Goal: Information Seeking & Learning: Learn about a topic

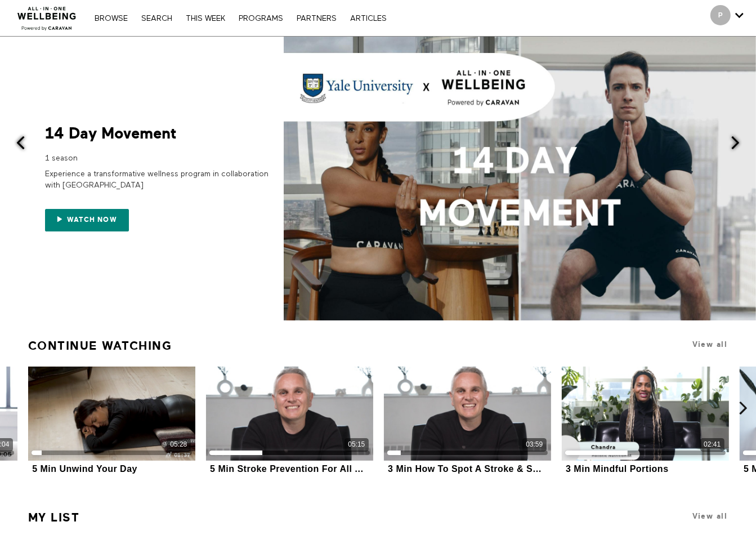
click at [106, 15] on link "Browse" at bounding box center [111, 19] width 44 height 8
click at [158, 18] on link "Search" at bounding box center [157, 19] width 42 height 8
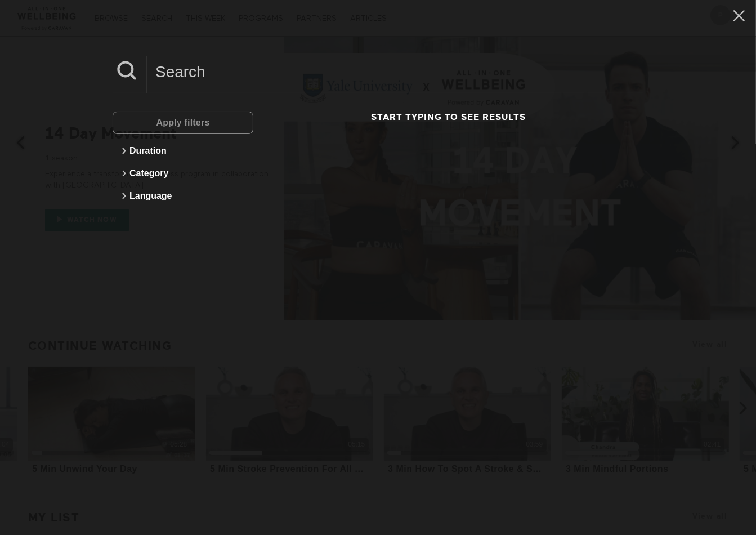
click at [177, 125] on div "Apply filters" at bounding box center [183, 122] width 141 height 23
click at [191, 142] on button "Duration" at bounding box center [183, 151] width 130 height 23
click at [124, 276] on icon at bounding box center [124, 278] width 14 height 14
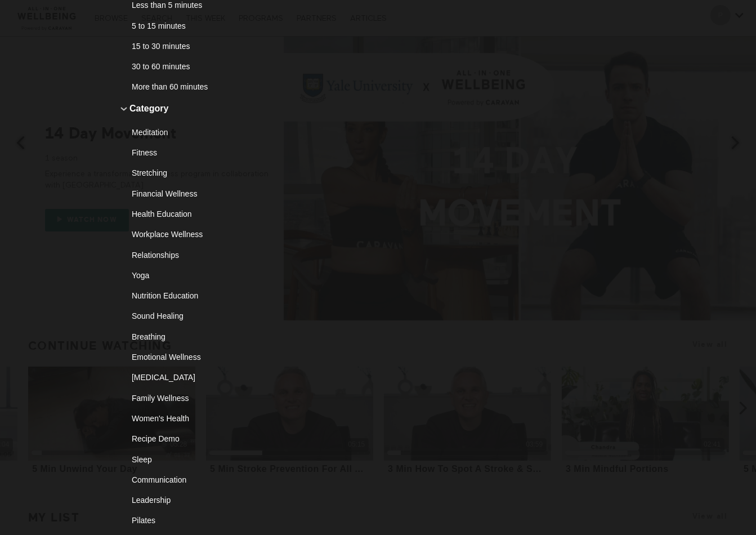
scroll to position [223, 0]
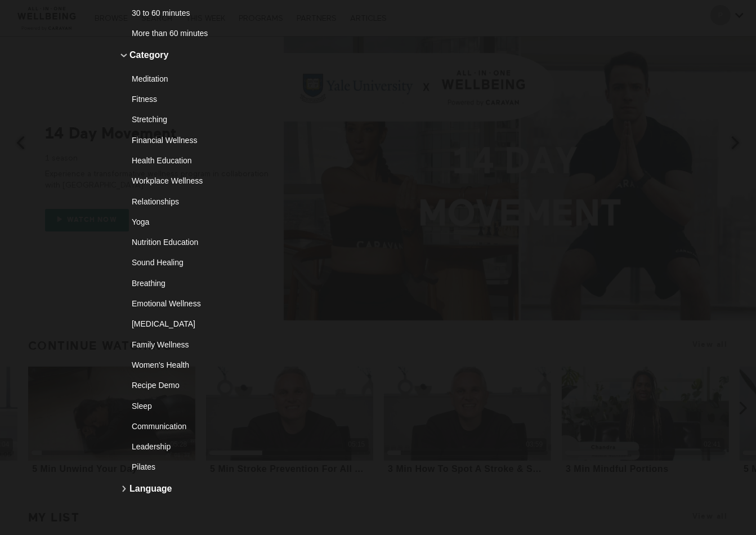
click at [160, 299] on div "Emotional Wellness" at bounding box center [179, 303] width 94 height 11
click at [168, 320] on div "Stress Management" at bounding box center [179, 323] width 94 height 11
click at [141, 403] on div "Sleep" at bounding box center [179, 405] width 94 height 11
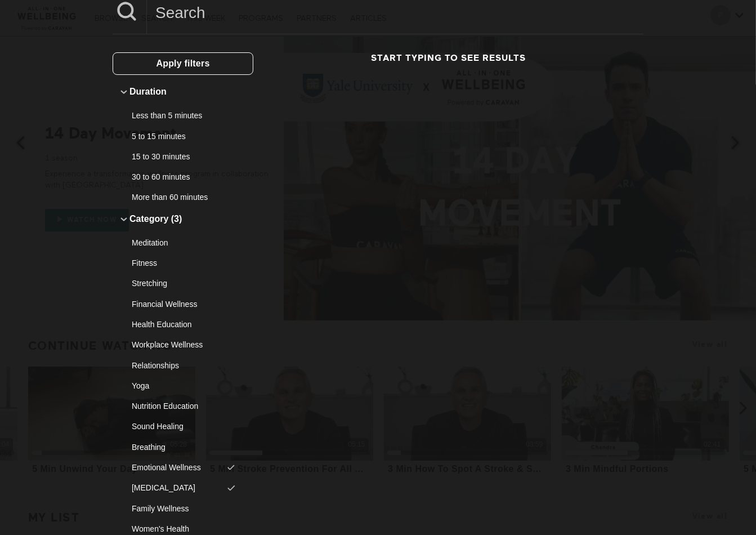
scroll to position [0, 0]
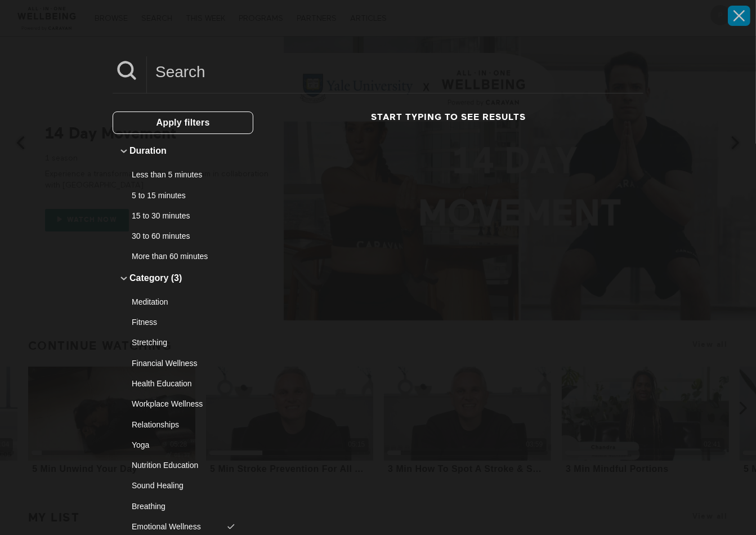
click at [731, 19] on icon at bounding box center [739, 15] width 21 height 19
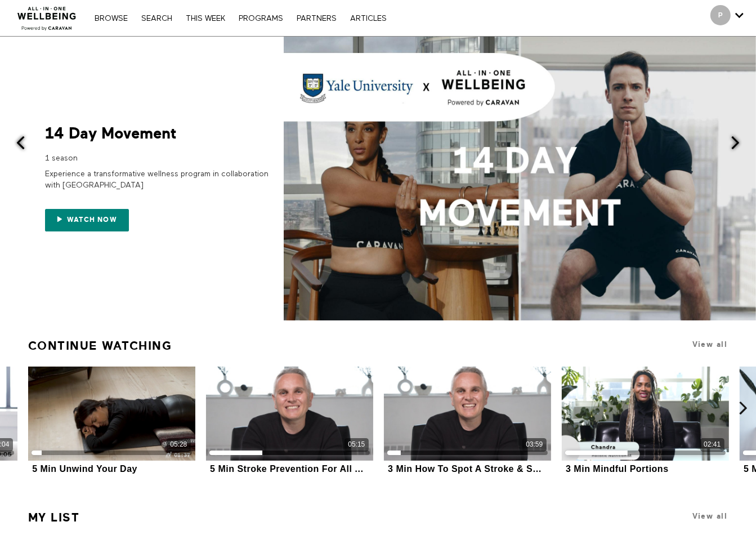
click at [150, 19] on link "Search" at bounding box center [157, 19] width 42 height 8
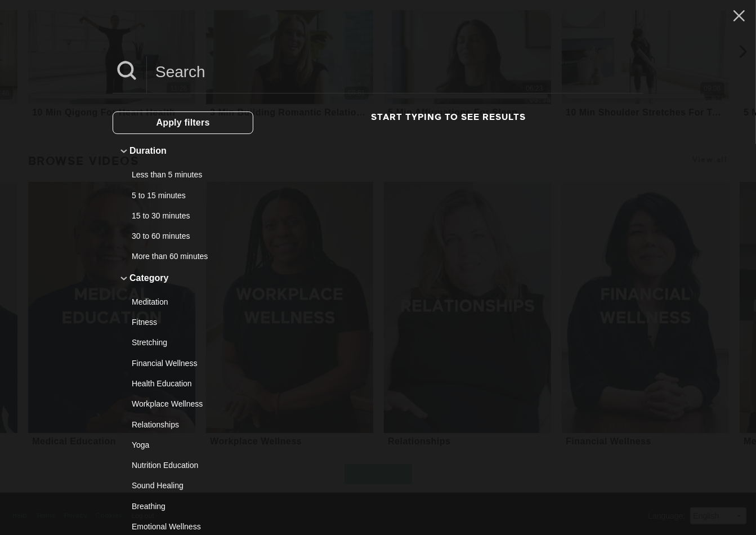
scroll to position [532, 0]
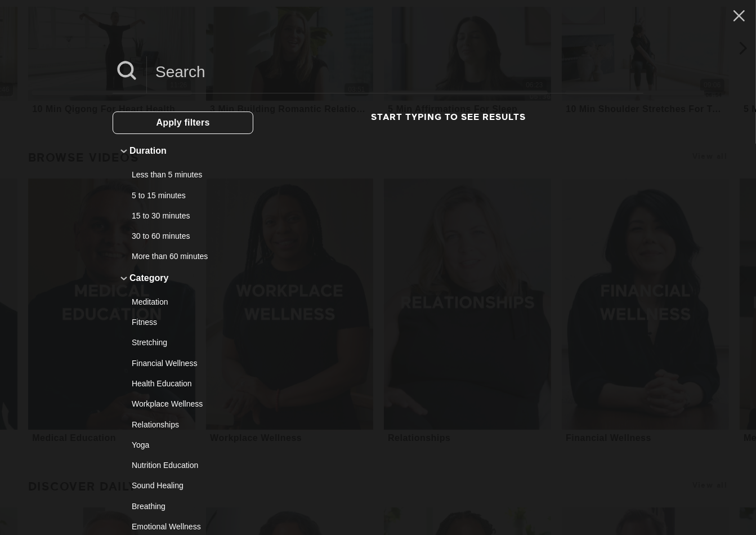
click at [440, 114] on h3 "Start typing to see results" at bounding box center [448, 117] width 390 height 12
click at [197, 119] on span "Apply filters" at bounding box center [182, 123] width 53 height 10
click at [208, 123] on div "Apply filters" at bounding box center [183, 122] width 141 height 23
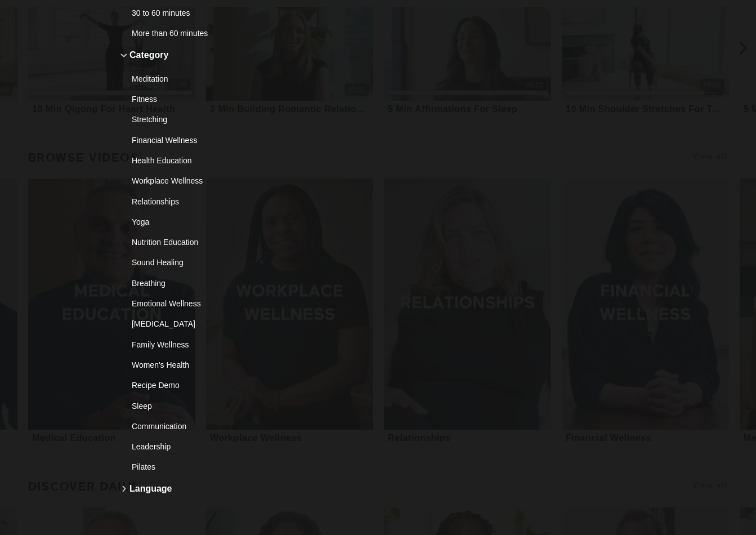
click at [622, 51] on div "Start typing to see results" at bounding box center [448, 203] width 390 height 628
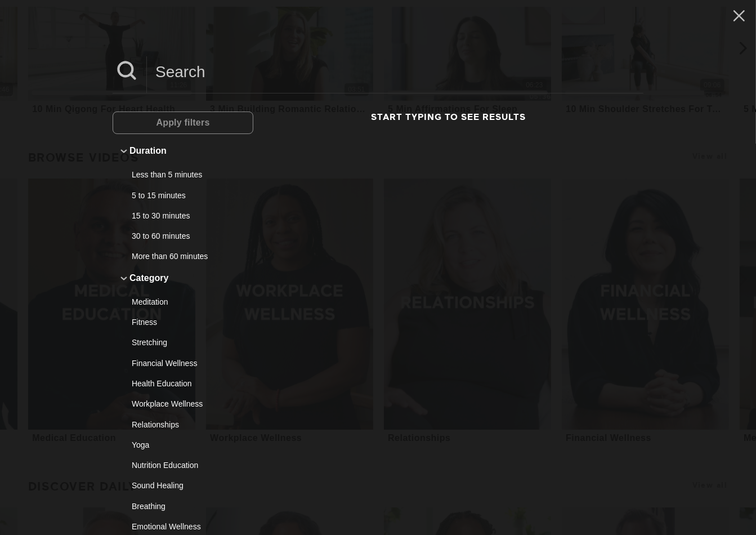
scroll to position [475, 0]
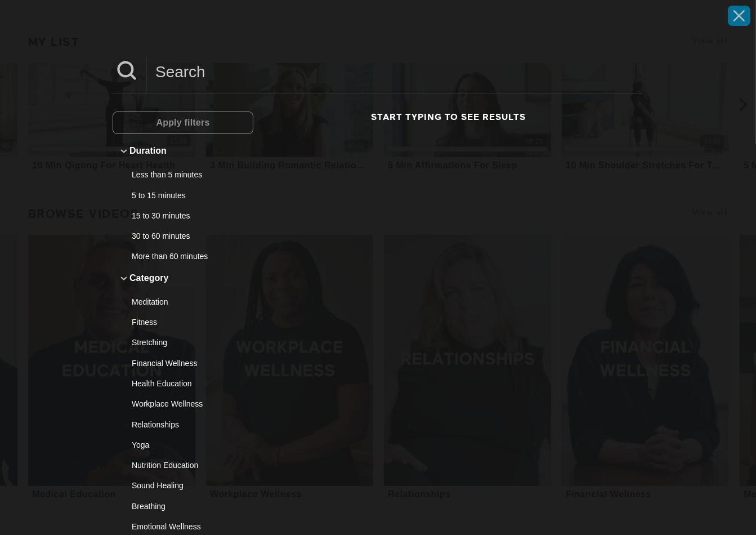
click at [729, 14] on icon at bounding box center [739, 15] width 21 height 19
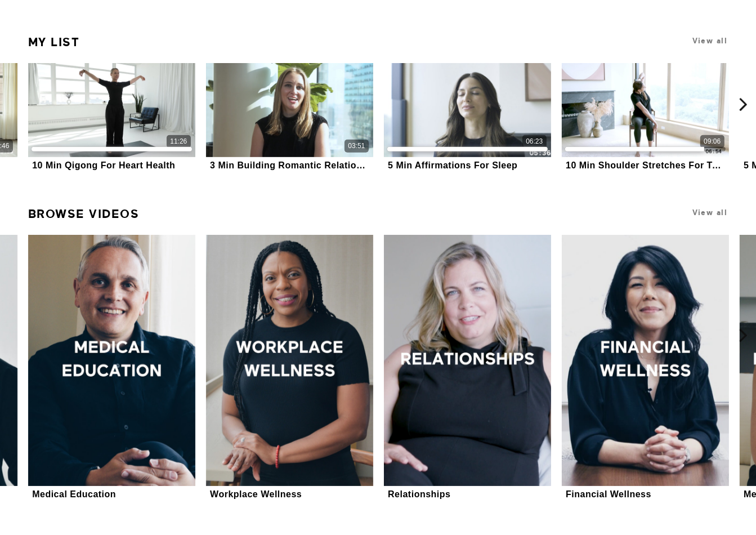
click at [11, 101] on icon at bounding box center [13, 104] width 14 height 14
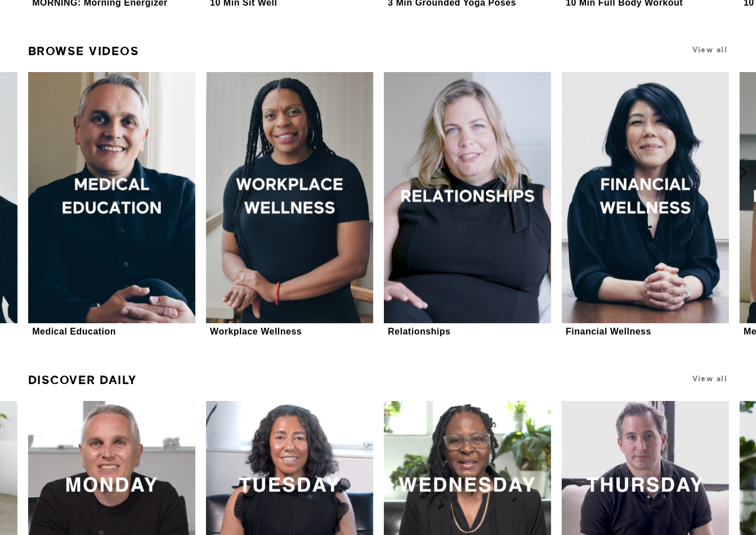
scroll to position [644, 0]
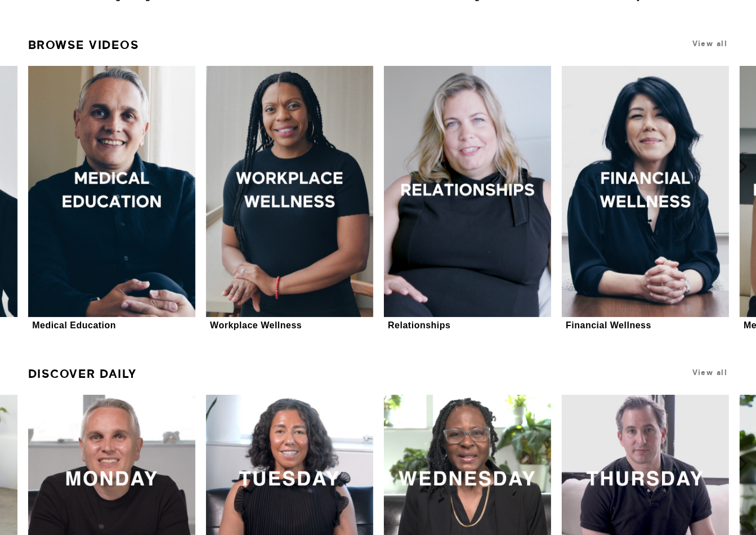
click at [13, 169] on icon at bounding box center [13, 166] width 14 height 14
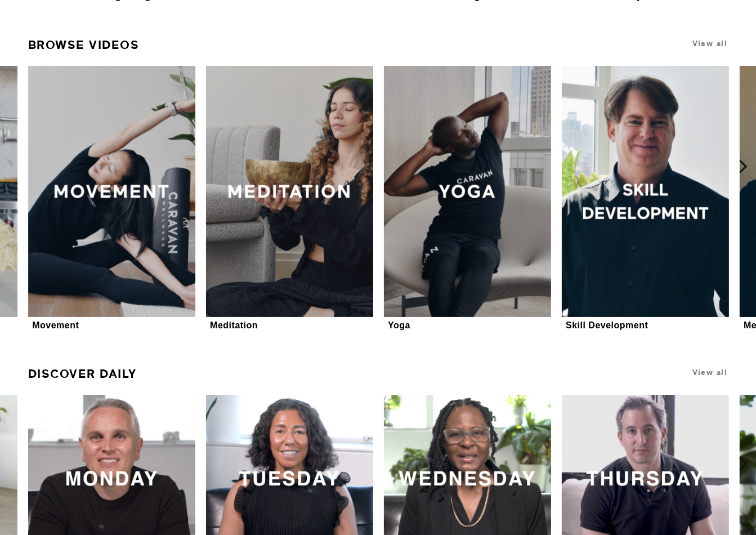
click at [13, 169] on icon at bounding box center [13, 166] width 14 height 14
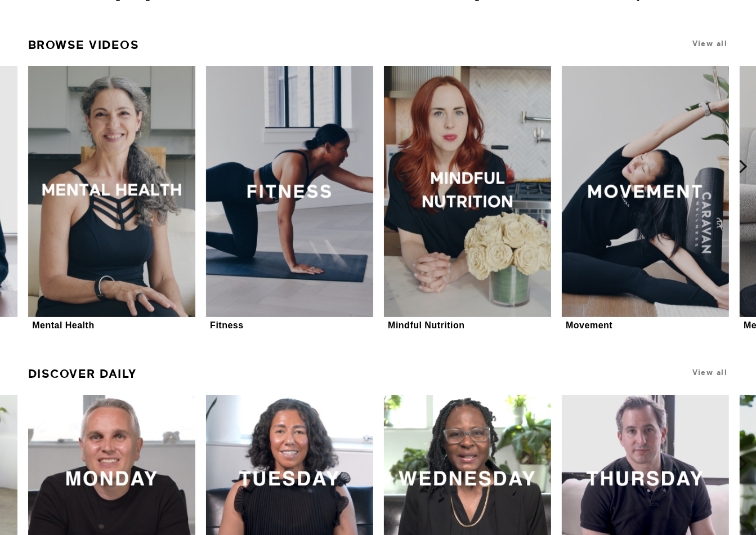
click at [13, 169] on icon at bounding box center [13, 166] width 14 height 14
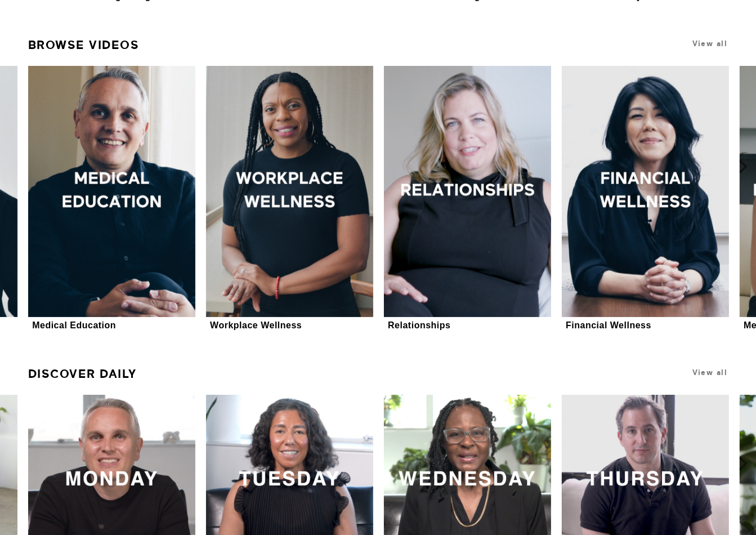
click at [752, 181] on button at bounding box center [750, 166] width 36 height 347
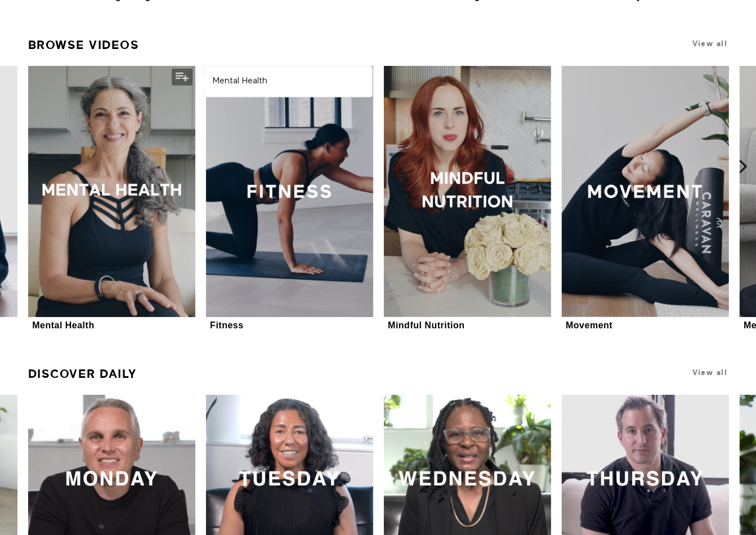
click at [117, 212] on div at bounding box center [111, 191] width 167 height 251
click at [101, 204] on div at bounding box center [111, 191] width 167 height 251
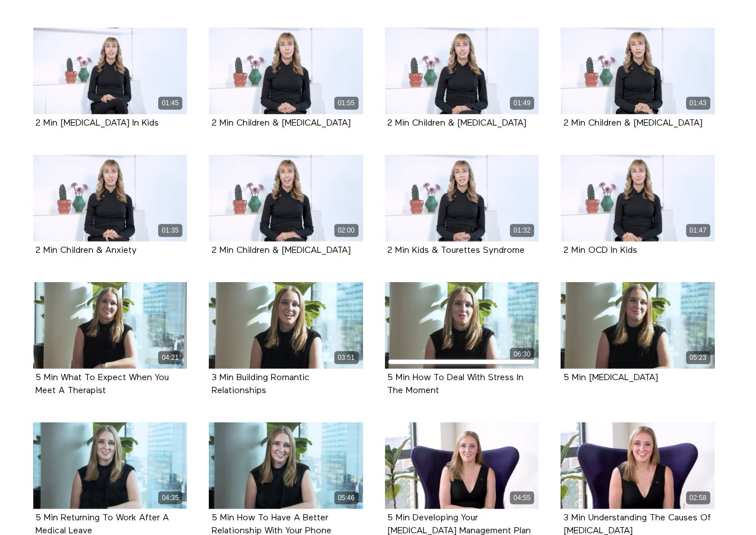
scroll to position [1086, 0]
